Goal: Task Accomplishment & Management: Use online tool/utility

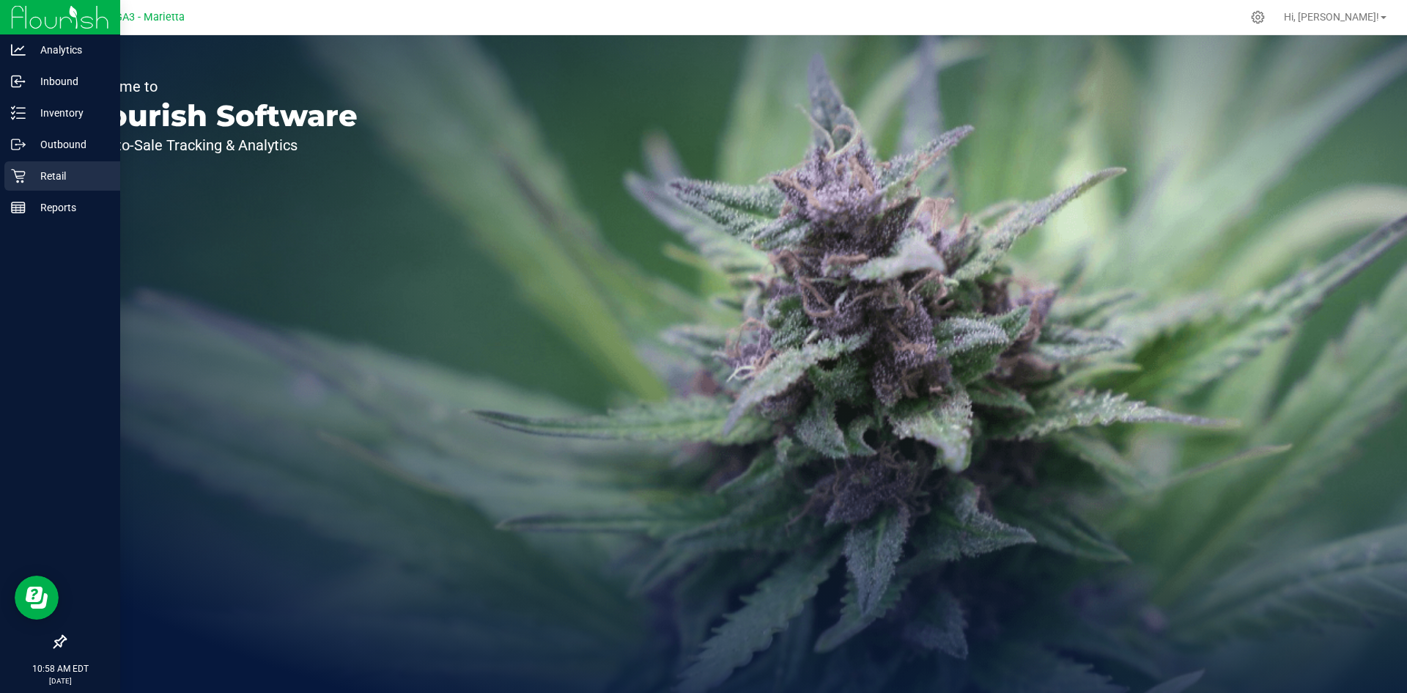
click at [70, 176] on p "Retail" at bounding box center [70, 176] width 88 height 18
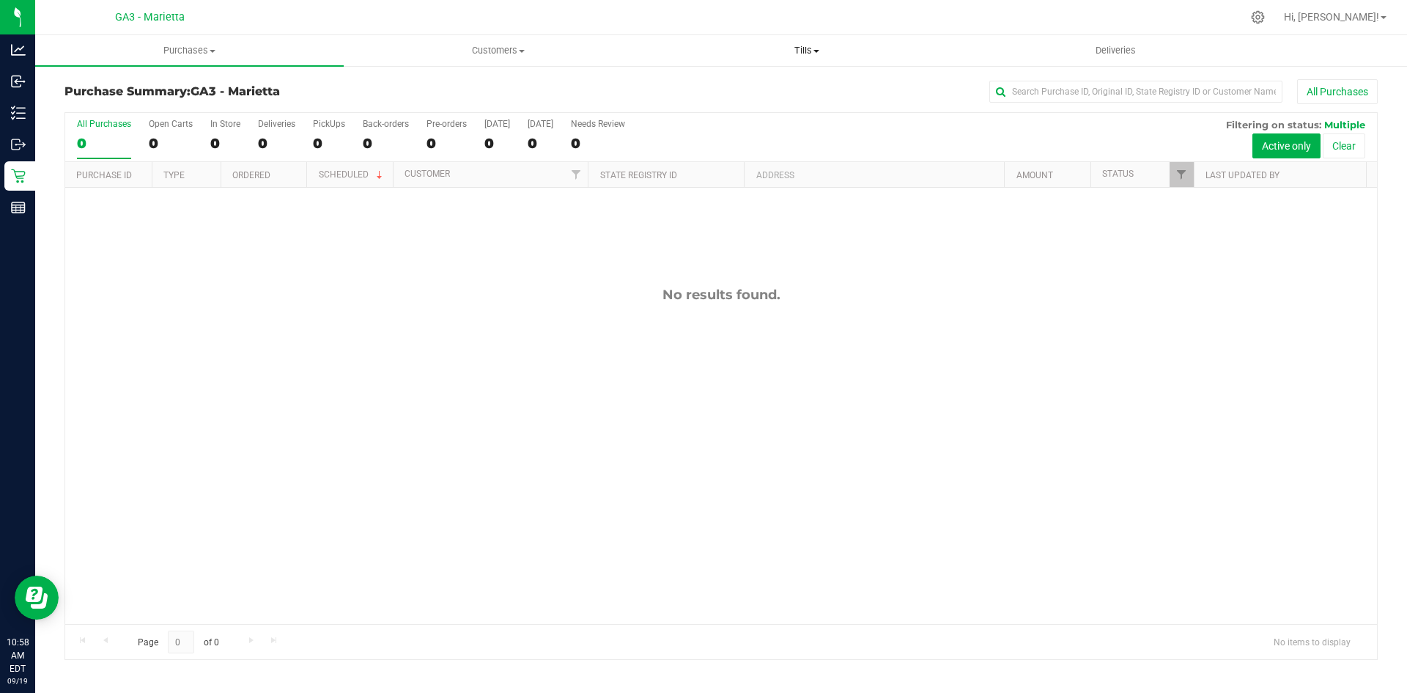
click at [812, 52] on span "Tills" at bounding box center [806, 50] width 307 height 13
click at [769, 84] on li "Manage tills" at bounding box center [806, 89] width 309 height 18
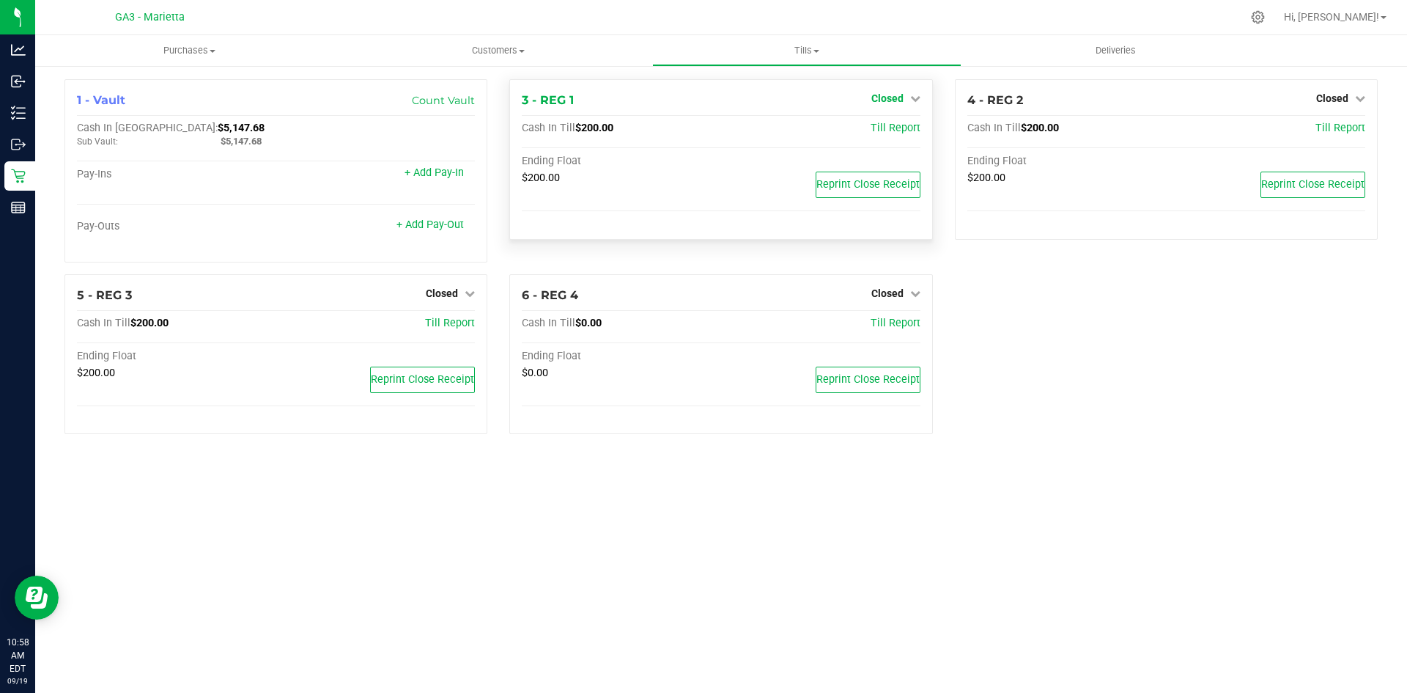
click at [888, 100] on span "Closed" at bounding box center [887, 98] width 32 height 12
click at [858, 125] on div "Open Till" at bounding box center [887, 129] width 108 height 18
click at [876, 130] on link "Open Till" at bounding box center [887, 129] width 39 height 12
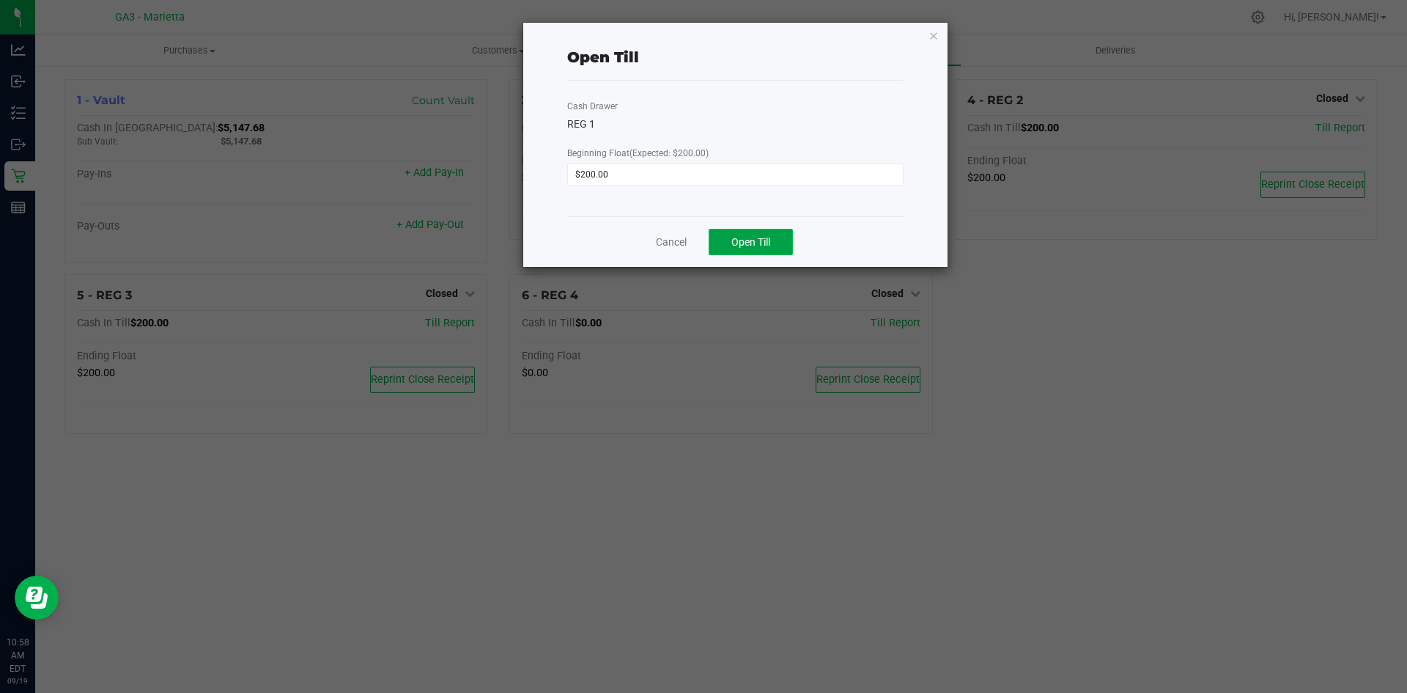
click at [763, 248] on span "Open Till" at bounding box center [750, 242] width 39 height 12
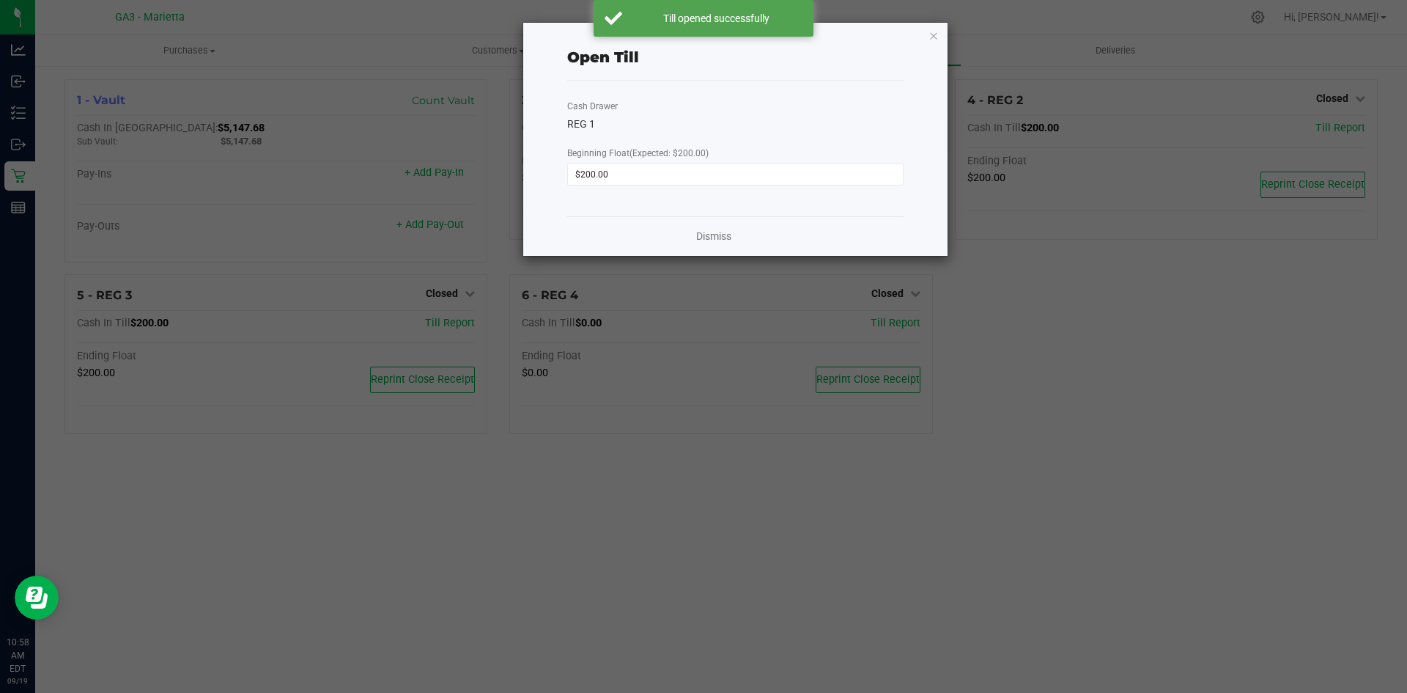
drag, startPoint x: 1360, startPoint y: 15, endPoint x: 1378, endPoint y: 21, distance: 19.0
click at [1378, 21] on ngb-modal-window "Open Till Cash Drawer REG 1 Beginning Float (Expected: $200.00) $200.00 Dismiss" at bounding box center [709, 346] width 1418 height 693
click at [926, 37] on div "Open Till Cash Drawer REG 1 Beginning Float (Expected: $200.00) $200.00 Dismiss" at bounding box center [735, 139] width 424 height 233
click at [932, 37] on icon "button" at bounding box center [934, 35] width 10 height 18
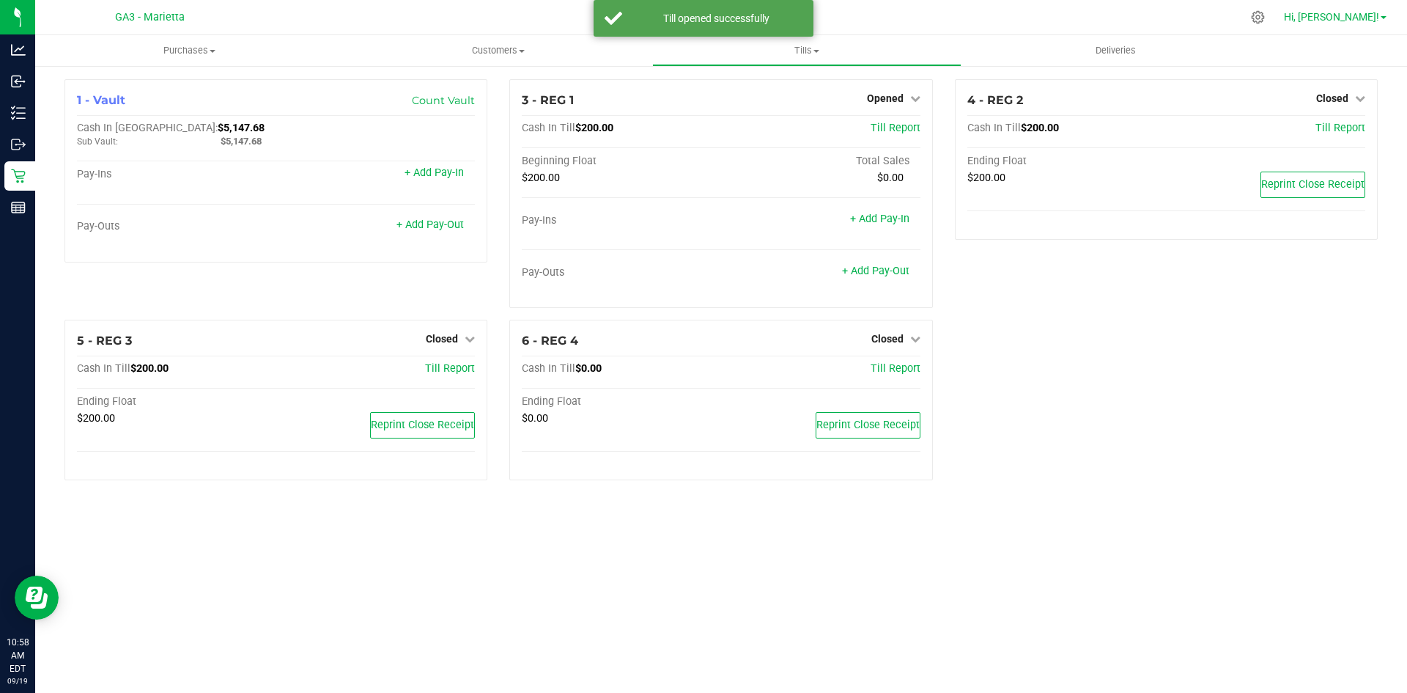
click at [1341, 12] on span "Hi, [PERSON_NAME]!" at bounding box center [1331, 17] width 95 height 12
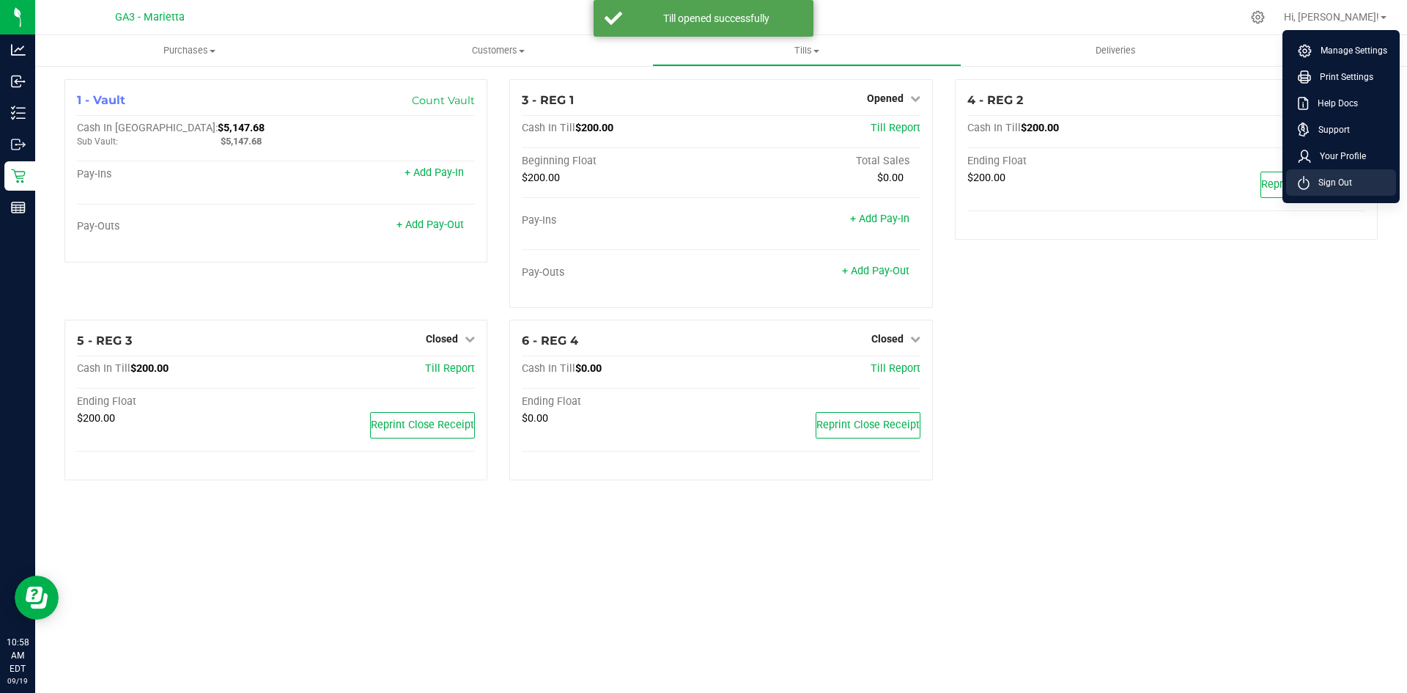
click at [1323, 177] on span "Sign Out" at bounding box center [1331, 182] width 43 height 15
